Goal: Task Accomplishment & Management: Use online tool/utility

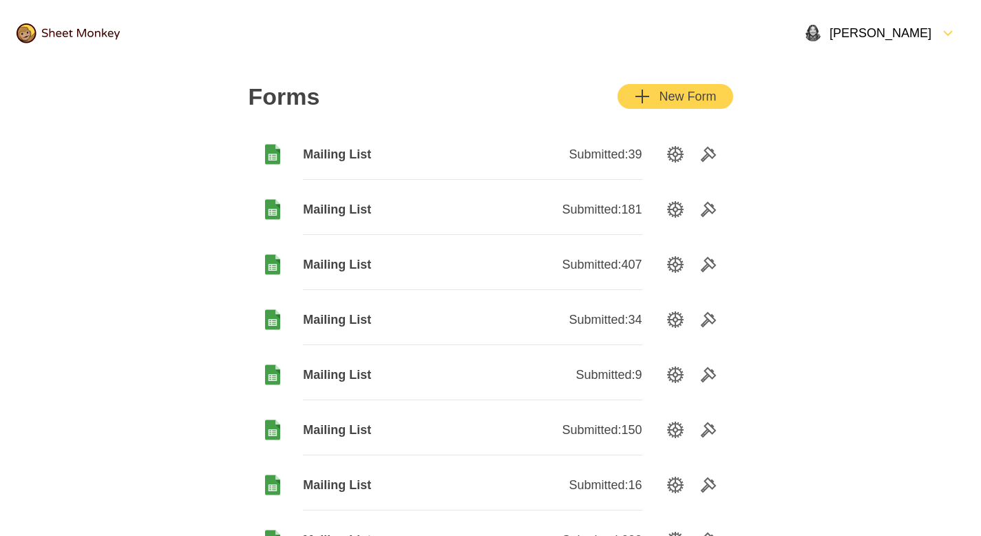
click at [659, 111] on div "Forms New Form Mailing List Submitted: 39 Mailing List Submitted: 181 Mailing L…" at bounding box center [491, 325] width 518 height 518
click at [653, 97] on div "button" at bounding box center [655, 96] width 8 height 17
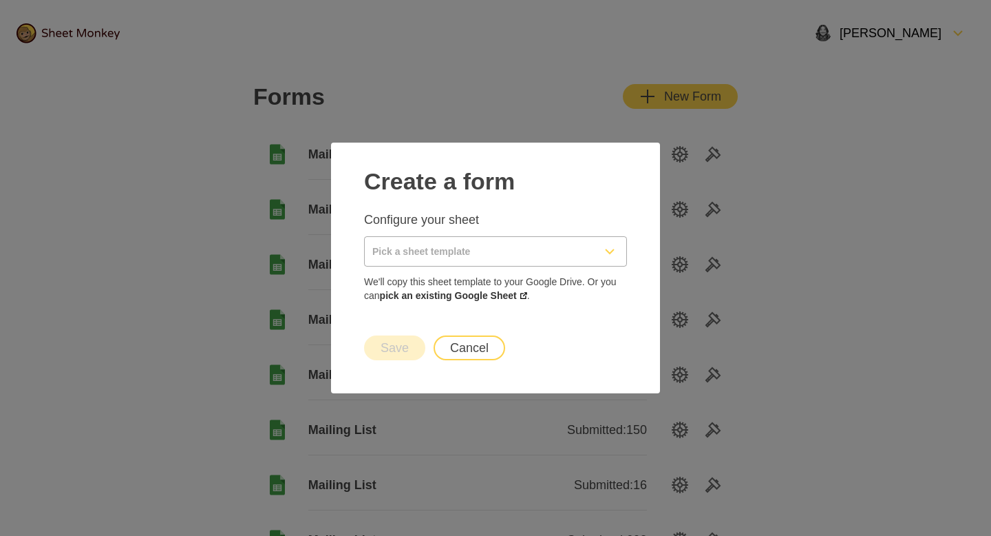
click at [454, 257] on input "Pick a sheet template" at bounding box center [479, 251] width 229 height 29
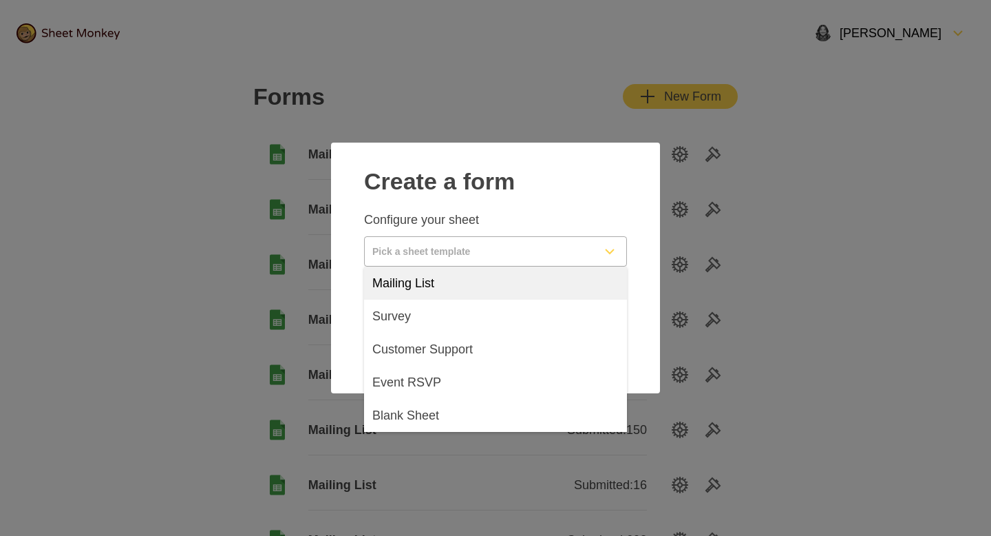
click at [458, 279] on div "Mailing List" at bounding box center [495, 282] width 263 height 33
type input "Mailing List"
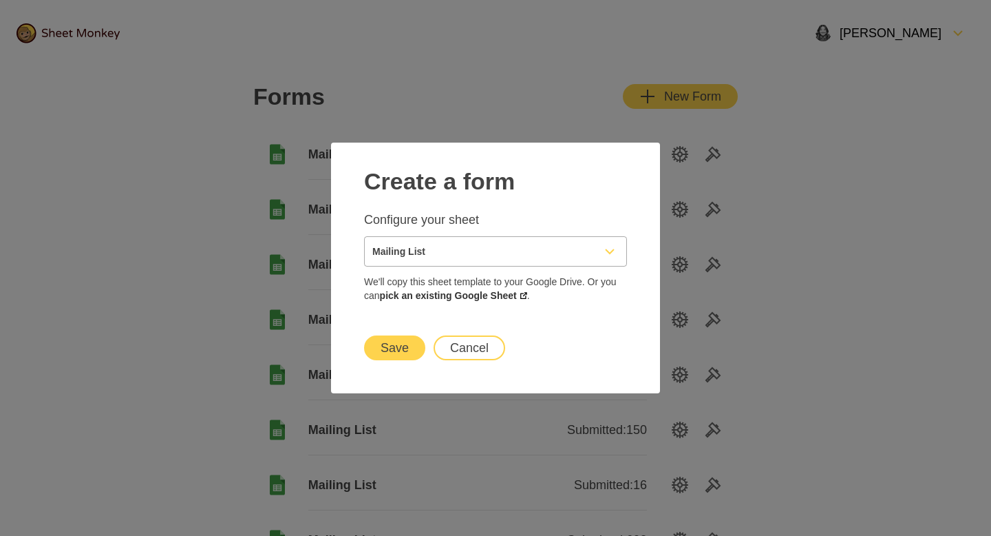
click at [399, 350] on button "Save" at bounding box center [394, 347] width 61 height 25
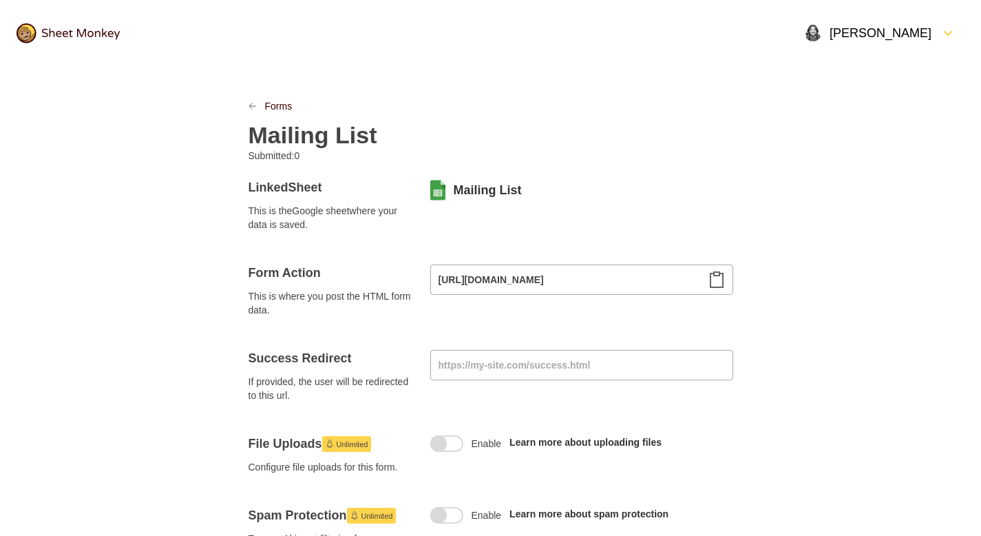
click at [717, 276] on icon "Clipboard" at bounding box center [716, 279] width 17 height 17
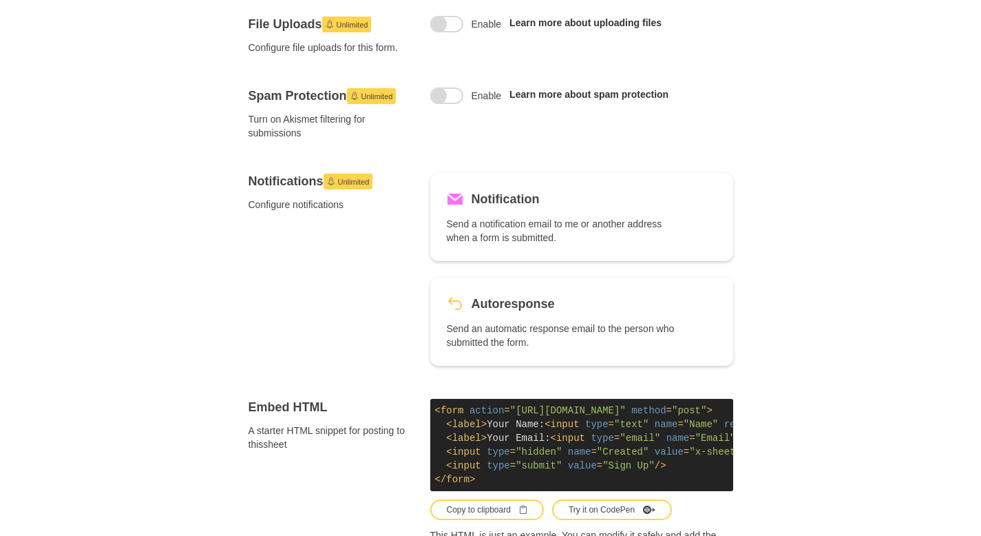
scroll to position [425, 0]
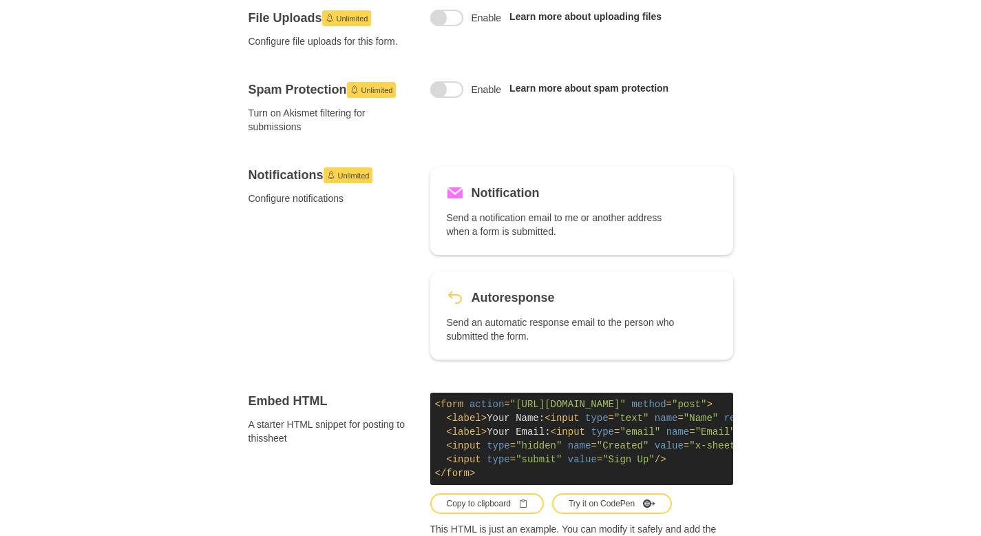
click at [819, 299] on div "Forms Mailing List Submitted: 0 Linked Sheet This is the Google sheet where you…" at bounding box center [490, 265] width 981 height 1248
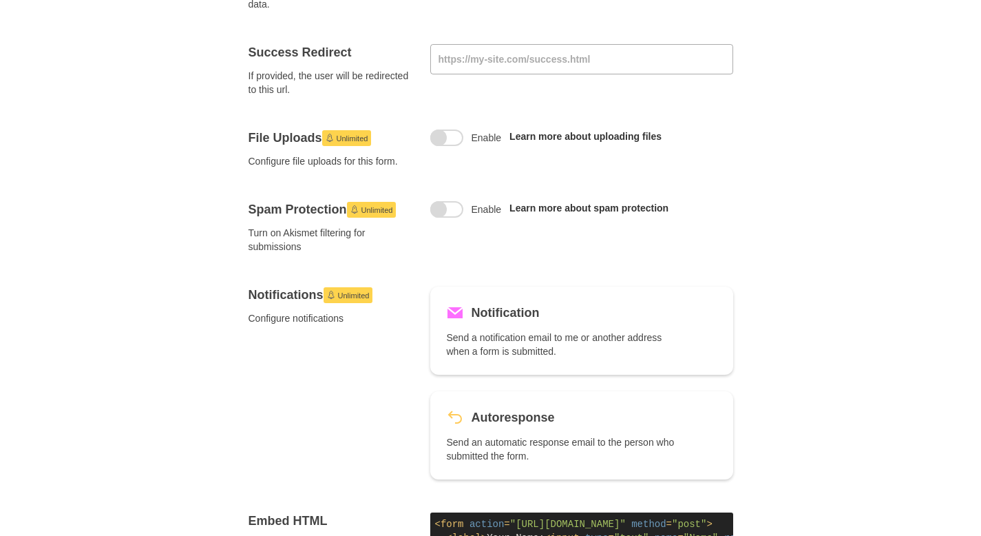
scroll to position [169, 0]
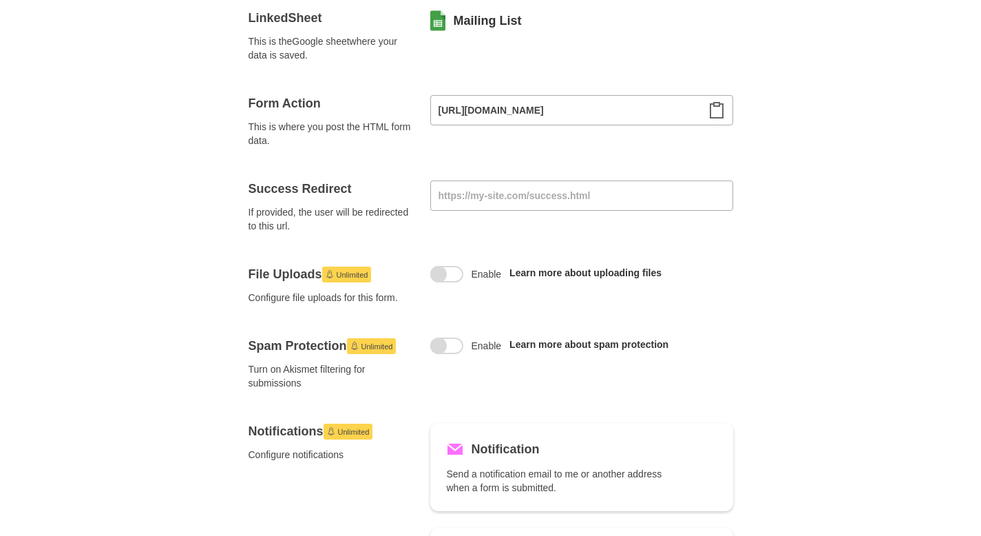
click at [478, 29] on div "Mailing List" at bounding box center [581, 21] width 303 height 22
click at [477, 19] on link "Mailing List" at bounding box center [488, 20] width 68 height 17
click at [485, 197] on input at bounding box center [581, 195] width 303 height 30
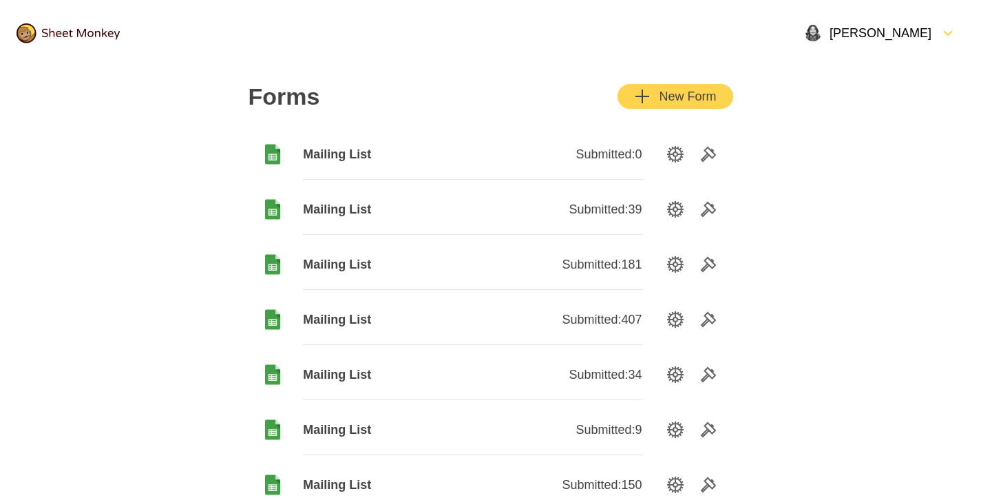
click at [357, 154] on span "Mailing List" at bounding box center [387, 154] width 169 height 17
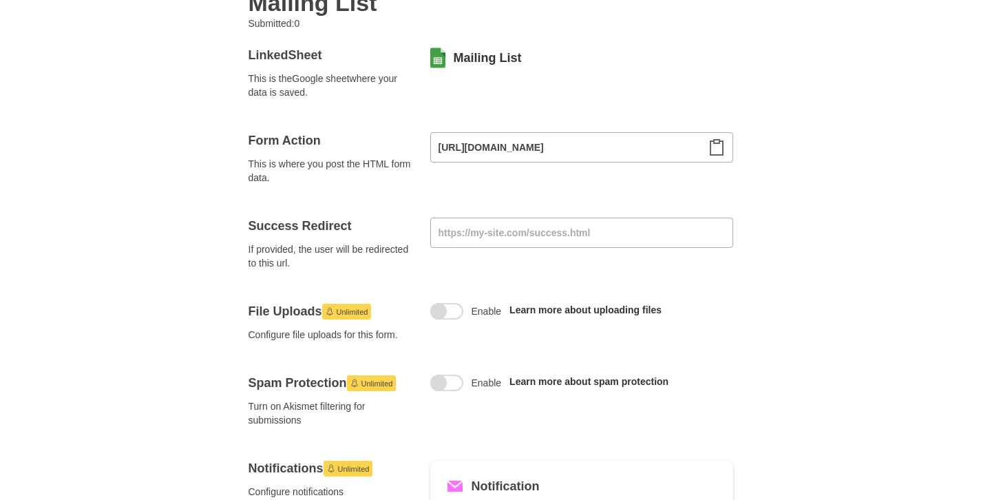
scroll to position [136, 0]
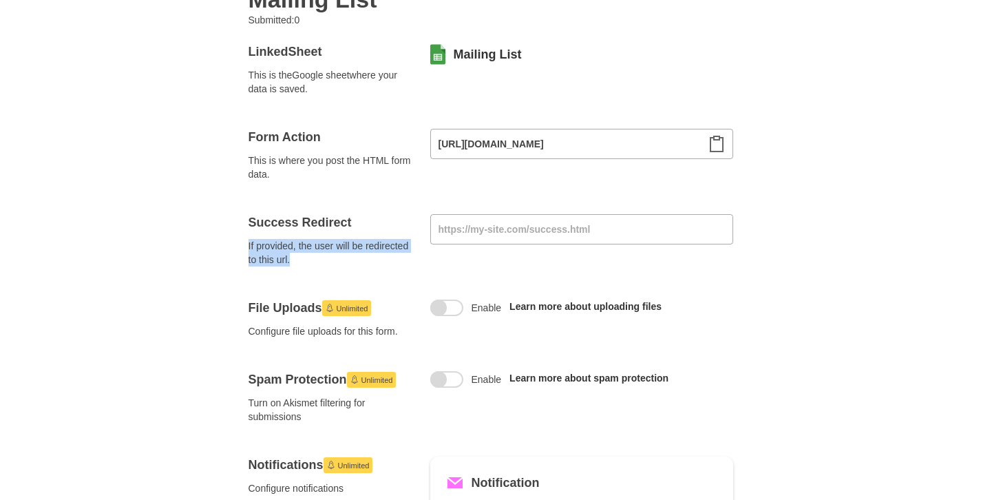
drag, startPoint x: 244, startPoint y: 246, endPoint x: 405, endPoint y: 260, distance: 161.7
click at [251, 254] on span "If provided, the user will be redirected to this url." at bounding box center [331, 253] width 165 height 28
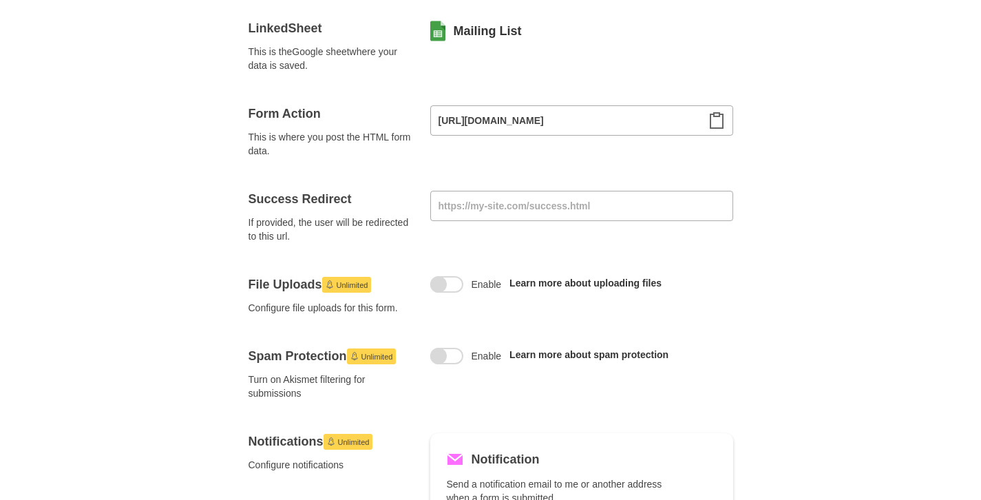
scroll to position [160, 0]
drag, startPoint x: 279, startPoint y: 219, endPoint x: 395, endPoint y: 221, distance: 116.4
click at [395, 221] on span "If provided, the user will be redirected to this url." at bounding box center [331, 229] width 165 height 28
click at [394, 221] on span "If provided, the user will be redirected to this url." at bounding box center [331, 229] width 165 height 28
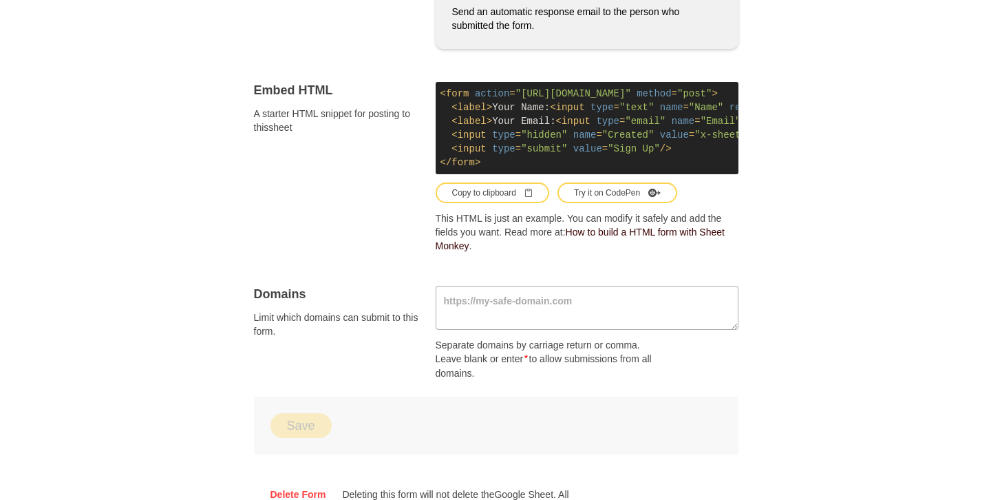
scroll to position [668, 0]
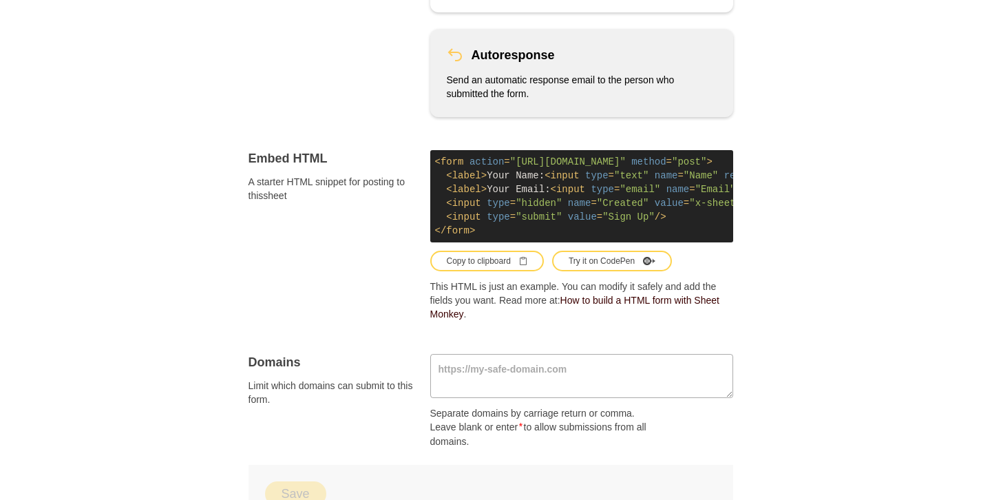
click at [516, 73] on p "Send an automatic response email to the person who submitted the form." at bounding box center [562, 87] width 231 height 28
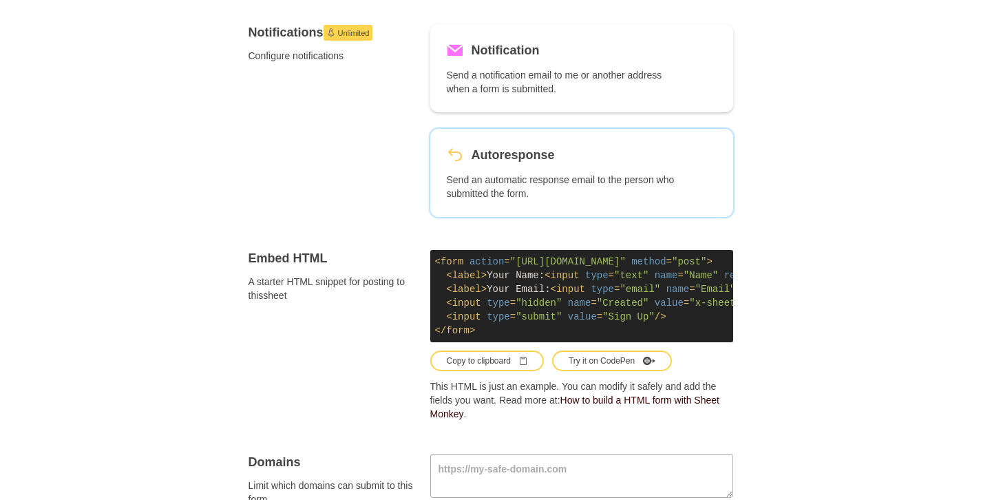
scroll to position [567, 0]
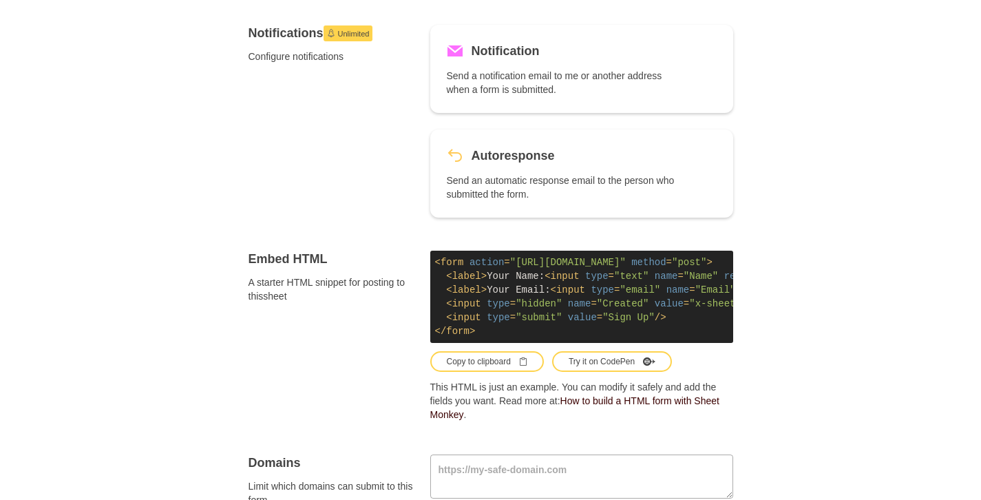
click at [827, 26] on div "Forms Mailing List Submitted: 0 Linked Sheet This is the Google sheet where you…" at bounding box center [490, 123] width 981 height 1248
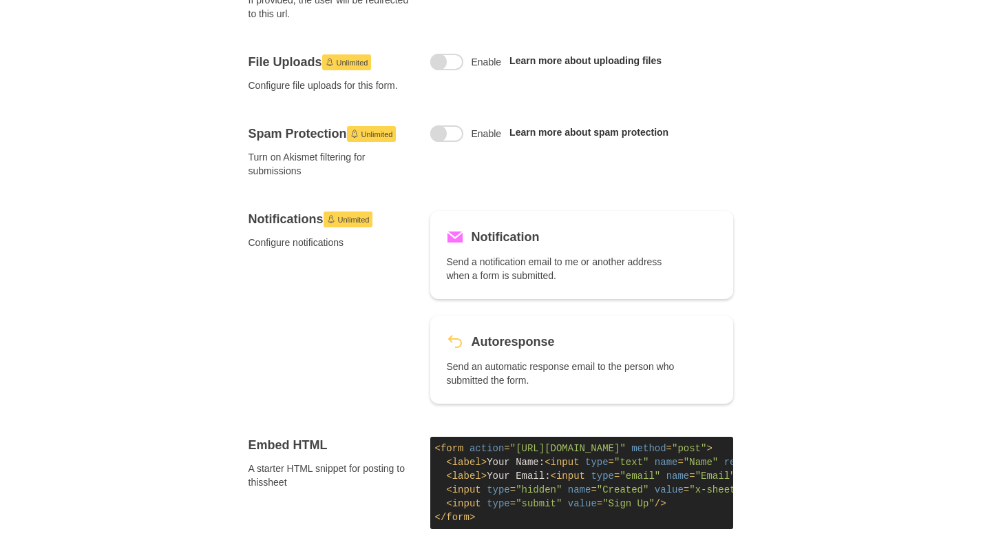
scroll to position [419, 0]
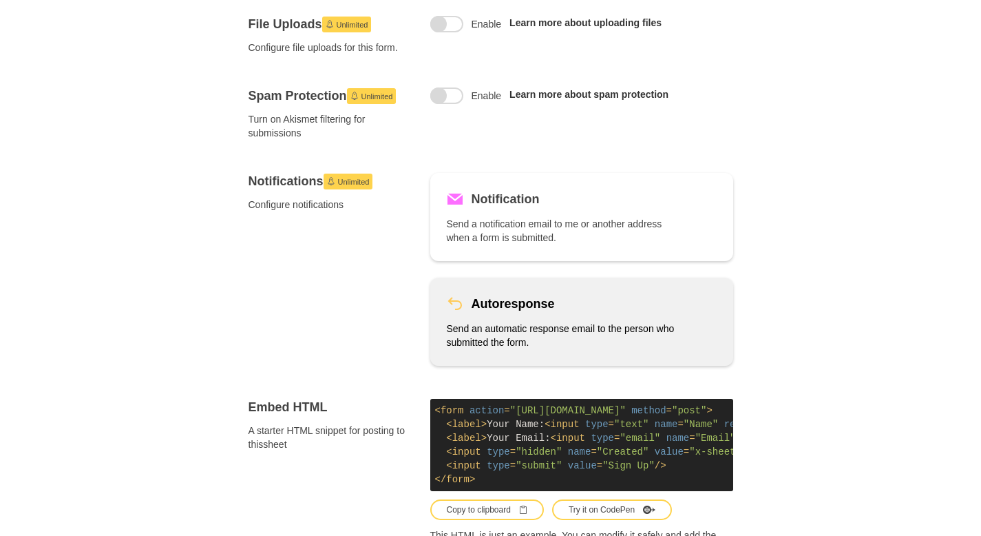
click at [566, 327] on p "Send an automatic response email to the person who submitted the form." at bounding box center [562, 336] width 231 height 28
